Goal: Task Accomplishment & Management: Complete application form

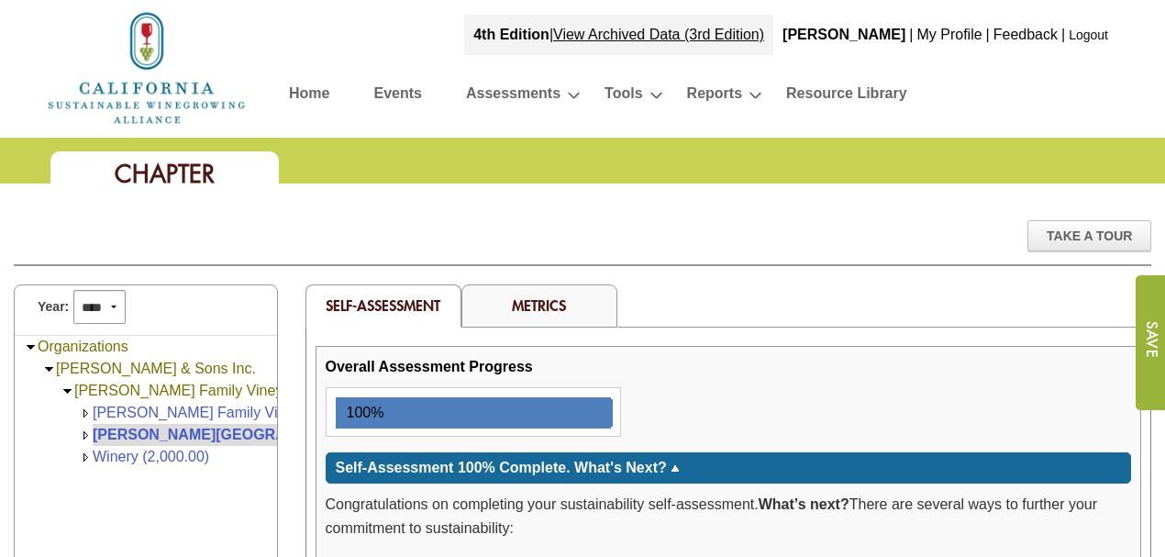
scroll to position [2078, 0]
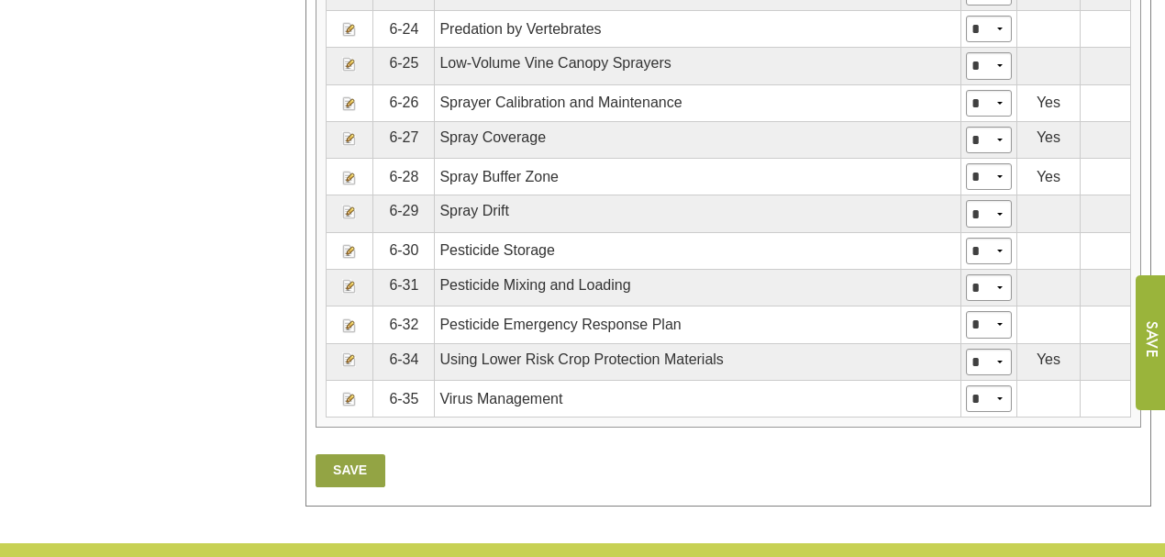
click at [515, 312] on td "Pesticide Emergency Response Plan" at bounding box center [698, 324] width 526 height 37
click at [345, 318] on img at bounding box center [349, 325] width 15 height 15
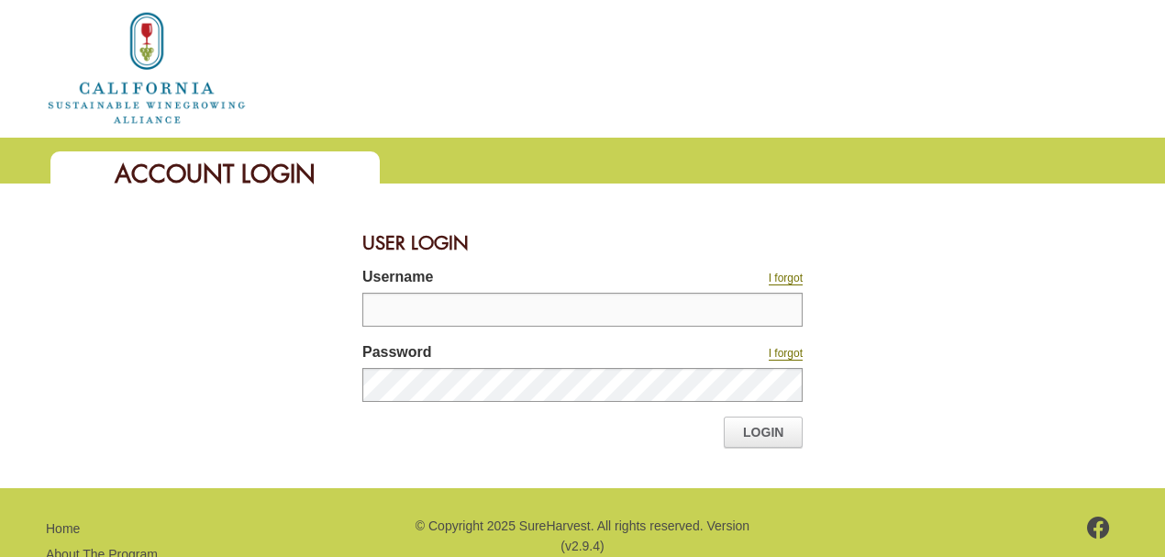
type input "**********"
click at [767, 431] on link "Login" at bounding box center [762, 431] width 79 height 31
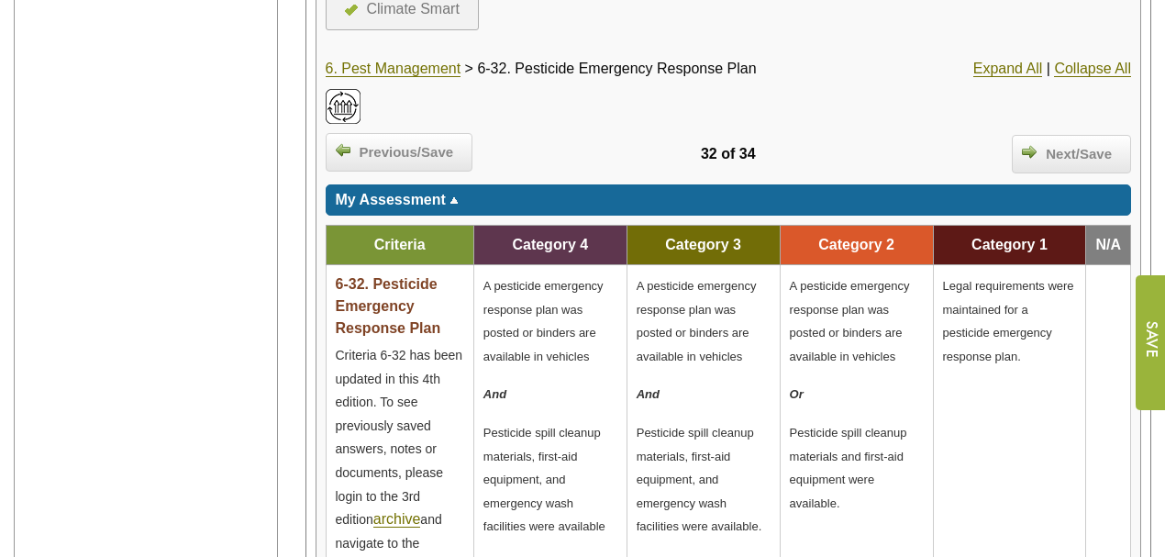
scroll to position [611, 0]
